Goal: Find specific page/section: Find specific page/section

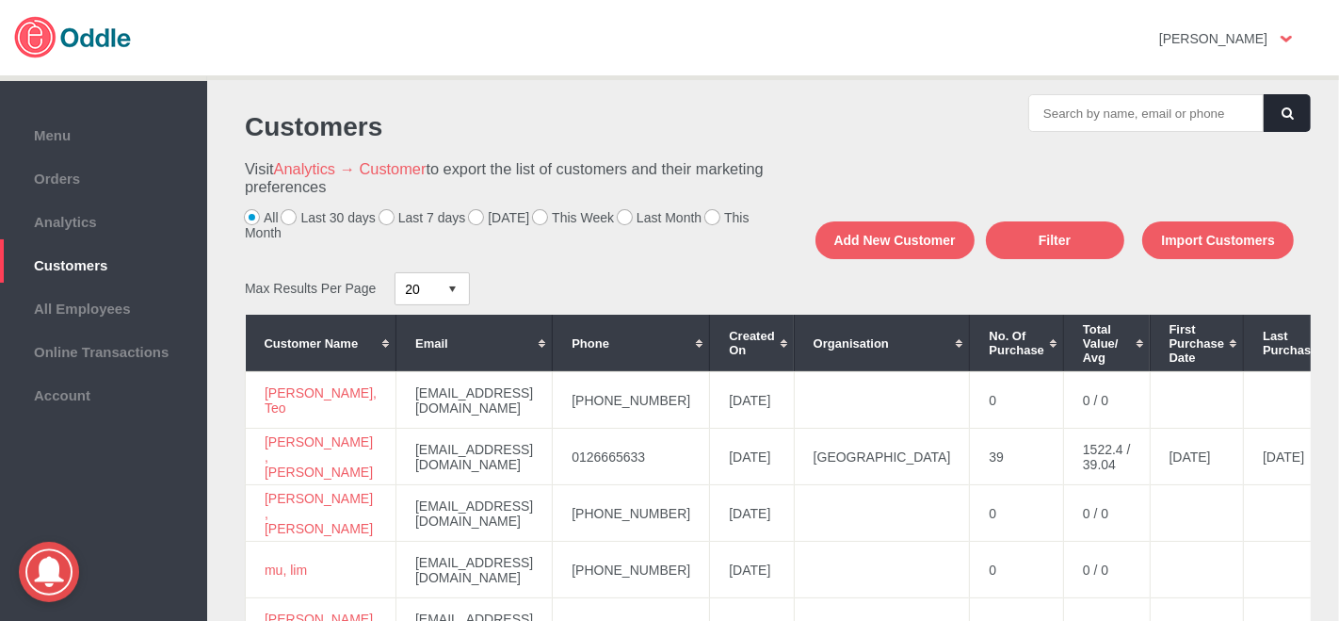
click at [478, 216] on label "[DATE]" at bounding box center [499, 217] width 60 height 15
click at [0, 0] on input "[DATE]" at bounding box center [0, 0] width 0 height 0
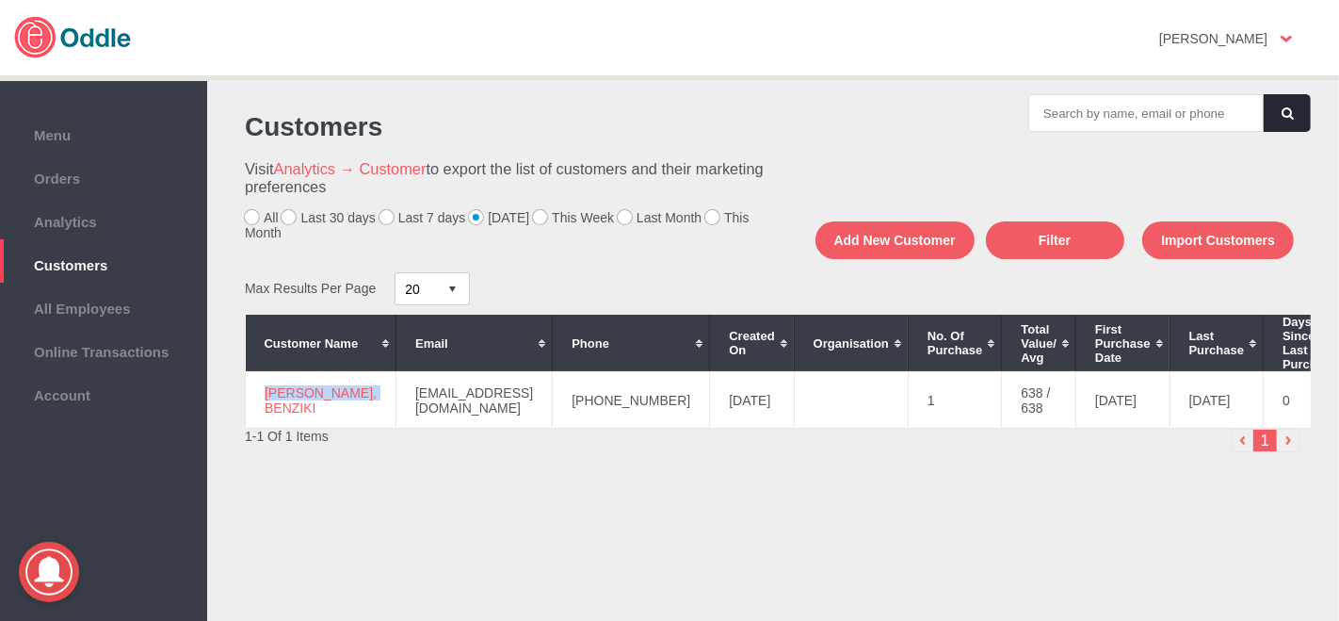
drag, startPoint x: 322, startPoint y: 402, endPoint x: 253, endPoint y: 394, distance: 69.3
click at [253, 394] on td "Nasser, BENZIKI" at bounding box center [321, 400] width 151 height 57
copy link "Nasser, BENZIKI"
drag, startPoint x: 629, startPoint y: 405, endPoint x: 541, endPoint y: 409, distance: 88.6
click at [553, 409] on td "+60139308642" at bounding box center [631, 400] width 157 height 57
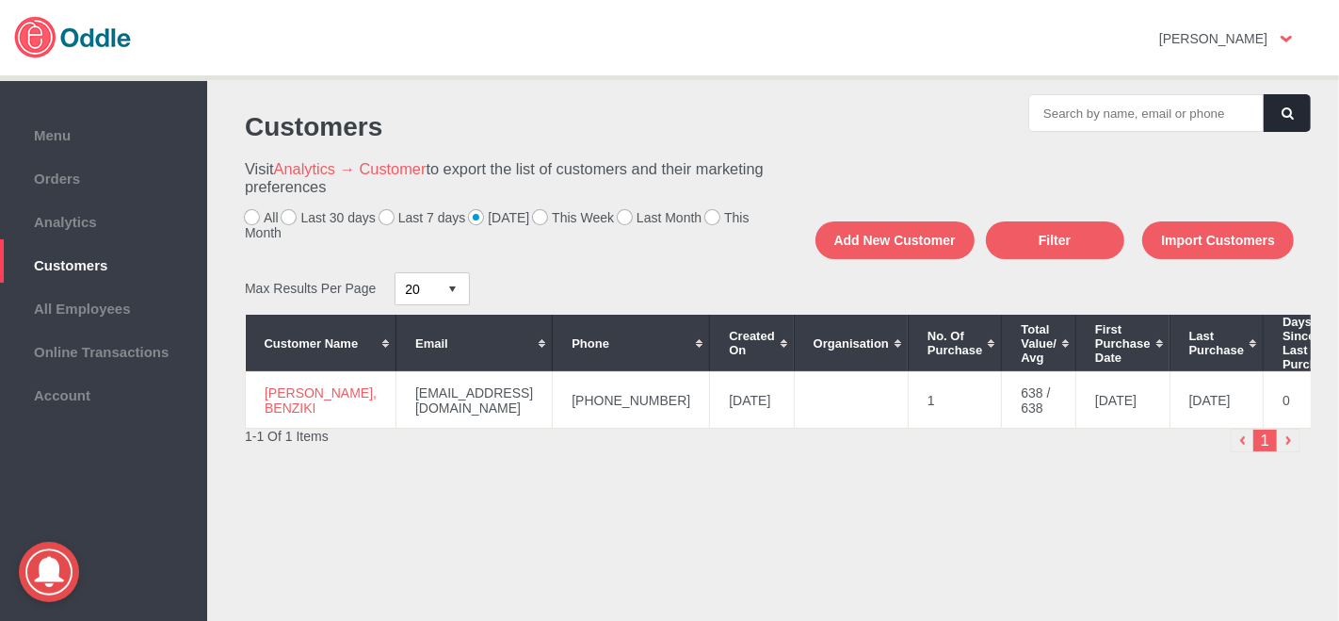
drag, startPoint x: 538, startPoint y: 446, endPoint x: 591, endPoint y: 410, distance: 65.0
click at [539, 444] on div "1-1 Of 1 Items" at bounding box center [509, 436] width 528 height 15
drag, startPoint x: 635, startPoint y: 405, endPoint x: 530, endPoint y: 410, distance: 104.7
click at [553, 410] on td "+60139308642" at bounding box center [631, 400] width 157 height 57
copy td "+60139308642"
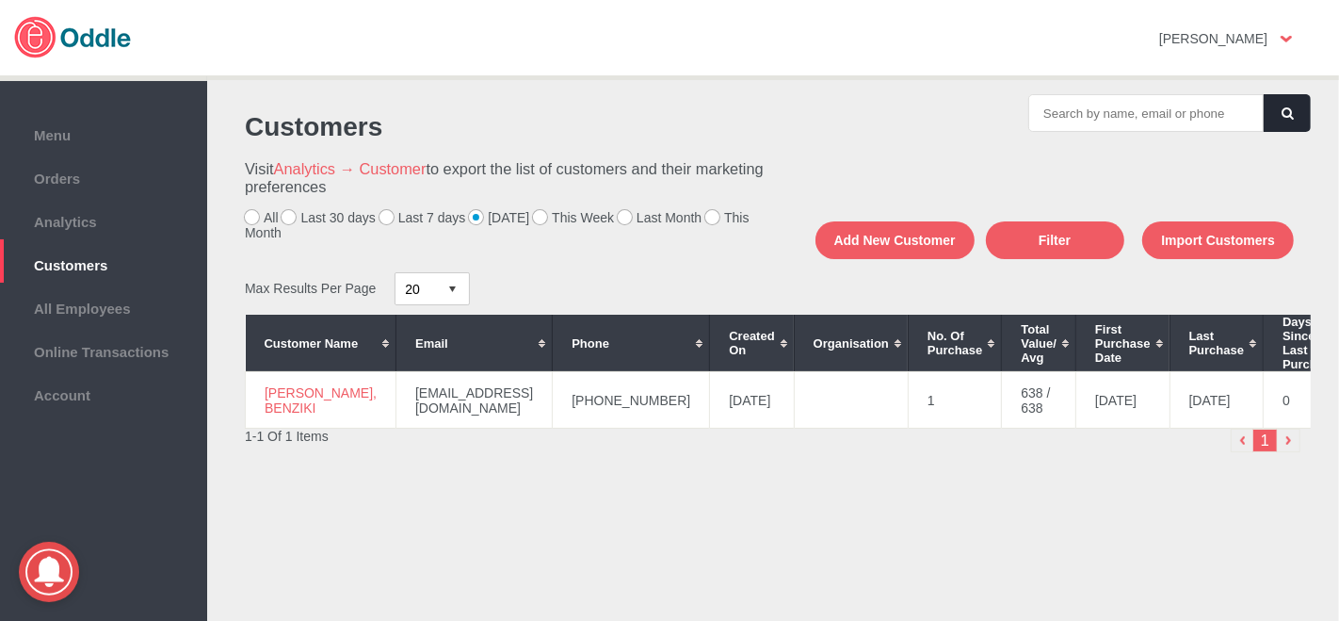
click at [680, 511] on div "Customers Visit Analytics → Customer to export the list of customers and their …" at bounding box center [773, 345] width 1094 height 502
click at [115, 166] on span "Orders" at bounding box center [103, 176] width 188 height 21
